Goal: Find specific page/section: Find specific page/section

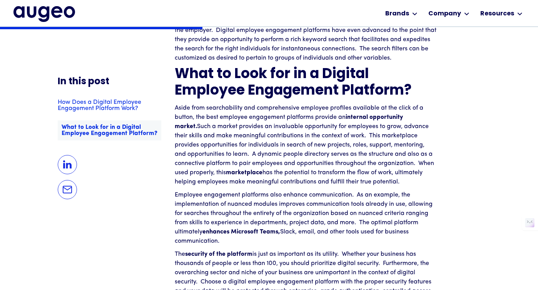
scroll to position [832, 0]
click at [56, 12] on img "home" at bounding box center [44, 13] width 62 height 15
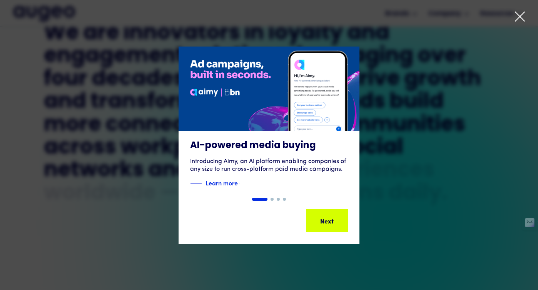
click at [522, 13] on icon at bounding box center [520, 17] width 12 height 12
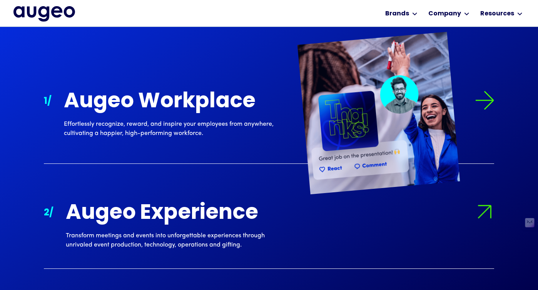
scroll to position [671, 0]
click at [184, 104] on div "Augeo Workplace" at bounding box center [175, 102] width 222 height 23
